Goal: Task Accomplishment & Management: Manage account settings

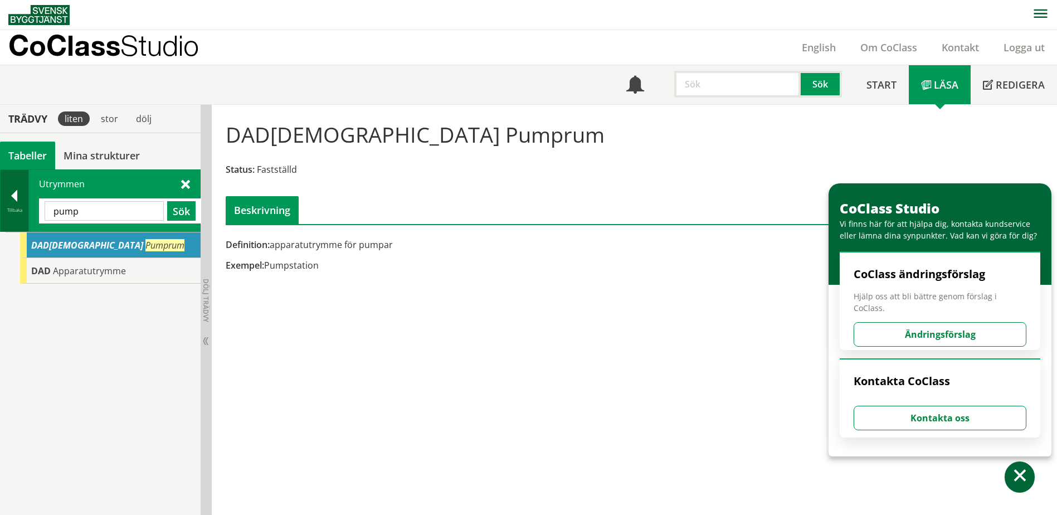
click at [23, 201] on div at bounding box center [15, 198] width 28 height 16
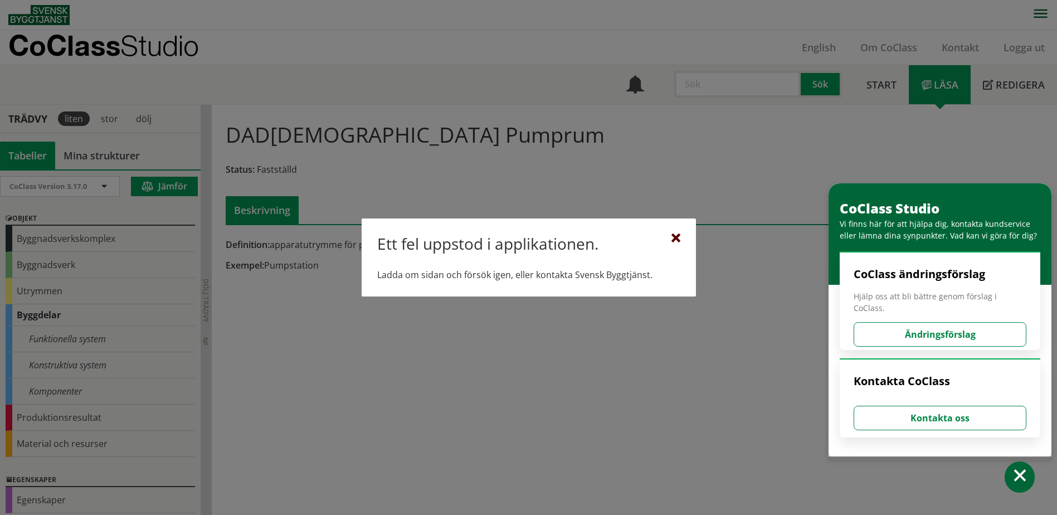
click at [674, 237] on div at bounding box center [676, 238] width 9 height 9
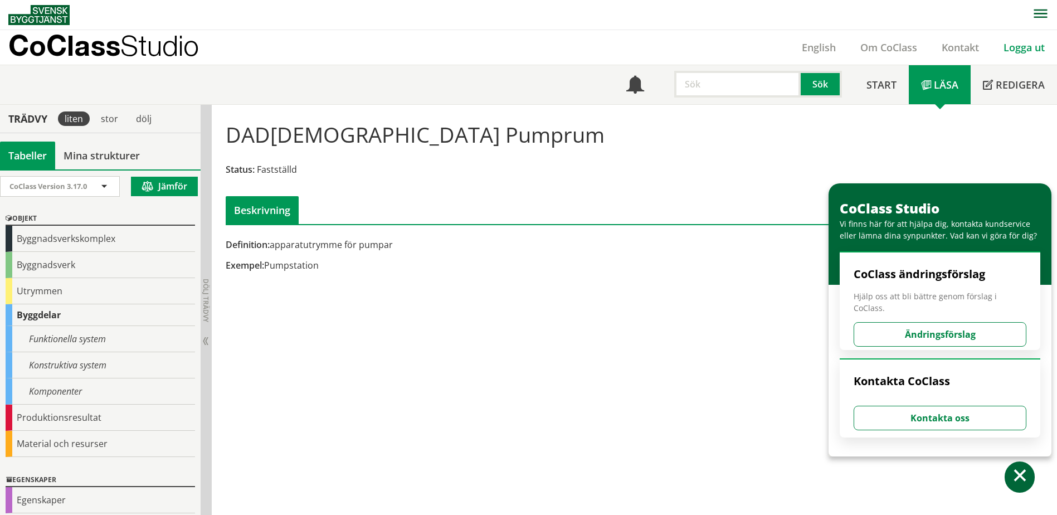
click at [1013, 47] on link "Logga ut" at bounding box center [1025, 47] width 66 height 13
